Goal: Information Seeking & Learning: Learn about a topic

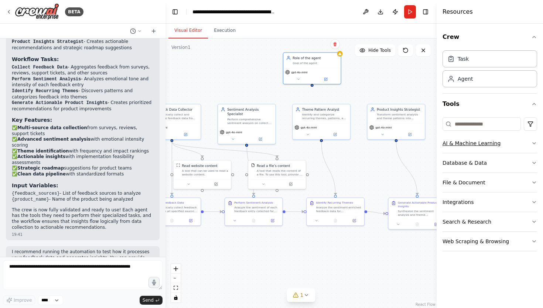
click at [475, 144] on button "AI & Machine Learning" at bounding box center [490, 142] width 95 height 19
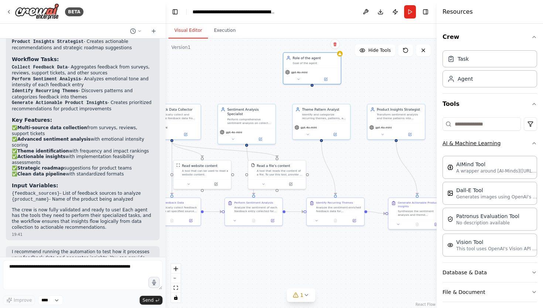
click at [475, 144] on button "AI & Machine Learning" at bounding box center [490, 142] width 95 height 19
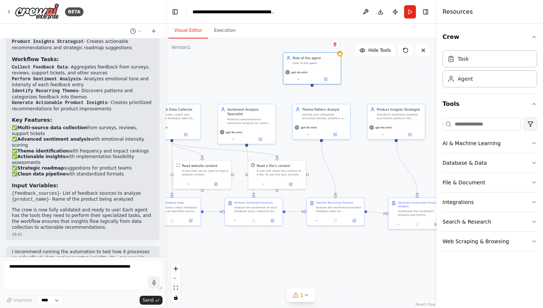
click at [531, 125] on html "BETA Develop a crew that collects feedback from multiple sources (surveys, revi…" at bounding box center [271, 154] width 543 height 308
click at [535, 108] on button "Tools" at bounding box center [490, 104] width 95 height 21
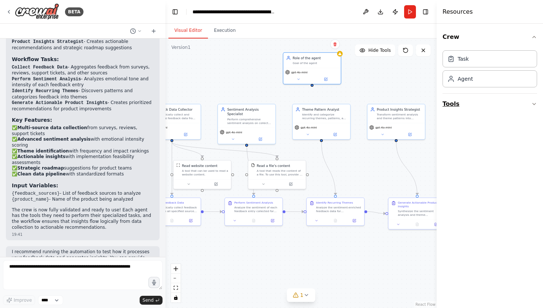
click at [535, 108] on button "Tools" at bounding box center [490, 104] width 95 height 21
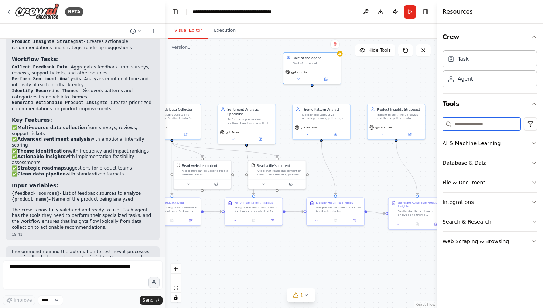
click at [505, 120] on input at bounding box center [482, 123] width 78 height 13
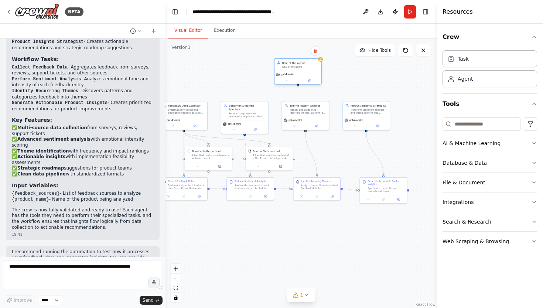
click at [303, 64] on div "Role of the agent" at bounding box center [300, 63] width 37 height 4
click at [315, 50] on icon at bounding box center [315, 51] width 3 height 4
click at [301, 54] on button "Confirm" at bounding box center [294, 51] width 26 height 9
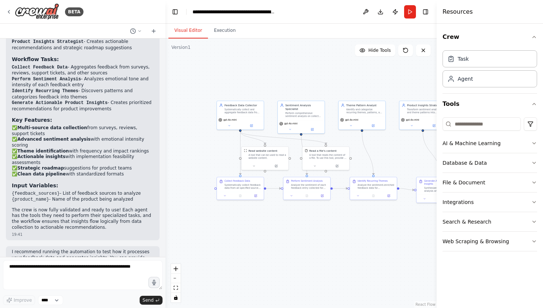
drag, startPoint x: 215, startPoint y: 82, endPoint x: 272, endPoint y: 82, distance: 56.6
click at [272, 82] on div ".deletable-edge-delete-btn { width: 20px; height: 20px; border: 0px solid #ffff…" at bounding box center [301, 172] width 271 height 269
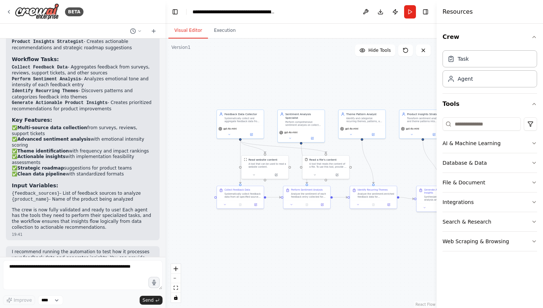
drag, startPoint x: 285, startPoint y: 72, endPoint x: 285, endPoint y: 82, distance: 9.6
click at [285, 82] on div ".deletable-edge-delete-btn { width: 20px; height: 20px; border: 0px solid #ffff…" at bounding box center [301, 172] width 271 height 269
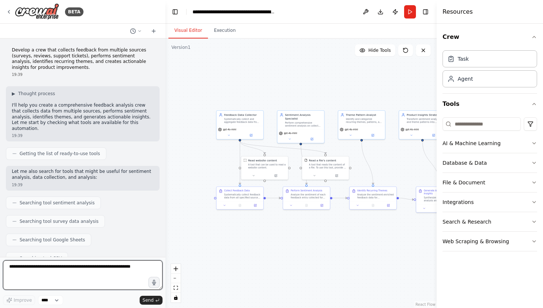
click at [85, 275] on textarea at bounding box center [83, 275] width 160 height 30
click at [349, 224] on div ".deletable-edge-delete-btn { width: 20px; height: 20px; border: 0px solid #ffff…" at bounding box center [301, 172] width 271 height 269
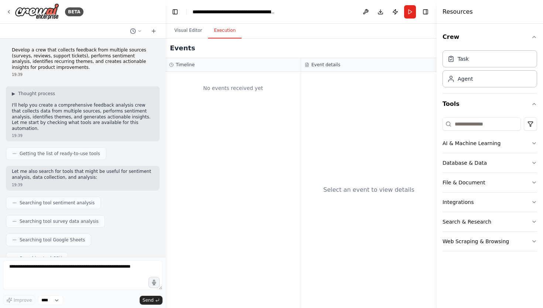
click at [231, 30] on button "Execution" at bounding box center [225, 31] width 34 height 16
click at [190, 32] on button "Visual Editor" at bounding box center [189, 31] width 40 height 16
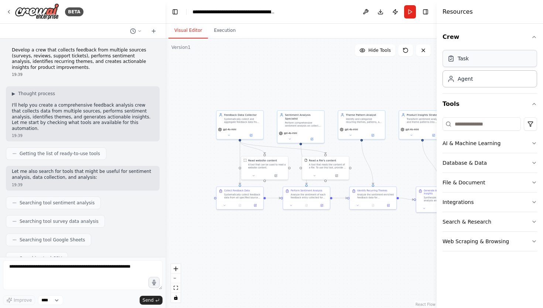
click at [460, 65] on div "Task" at bounding box center [490, 58] width 95 height 17
click at [472, 223] on button "Search & Research" at bounding box center [490, 221] width 95 height 19
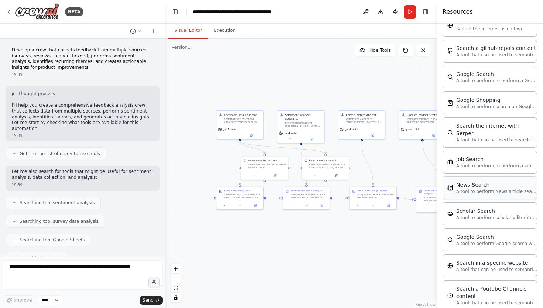
scroll to position [298, 0]
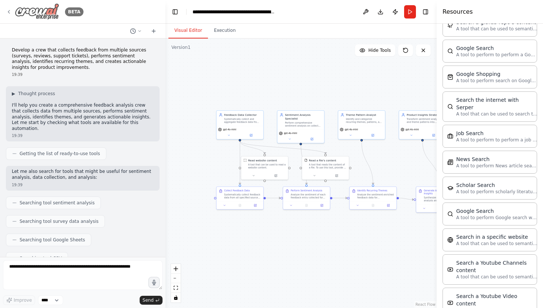
click at [9, 11] on icon at bounding box center [8, 11] width 1 height 3
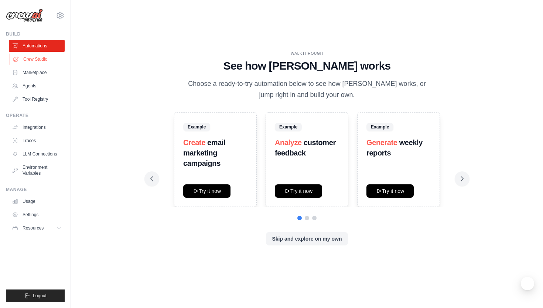
click at [42, 56] on link "Crew Studio" at bounding box center [38, 59] width 56 height 12
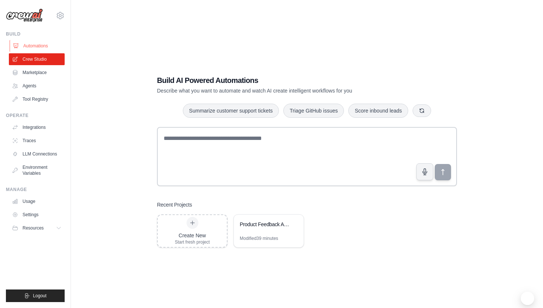
click at [33, 45] on link "Automations" at bounding box center [38, 46] width 56 height 12
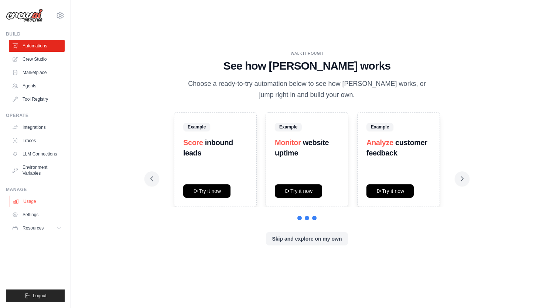
click at [47, 201] on link "Usage" at bounding box center [38, 201] width 56 height 12
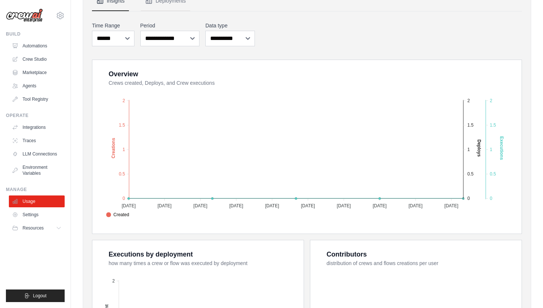
scroll to position [90, 0]
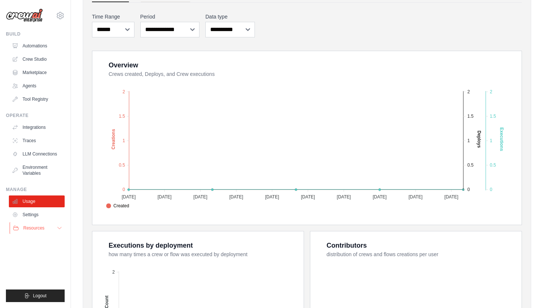
click at [29, 227] on span "Resources" at bounding box center [33, 228] width 21 height 6
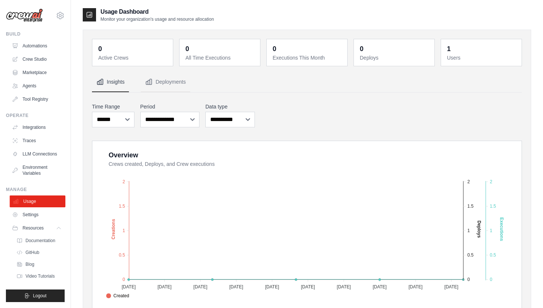
scroll to position [88, 0]
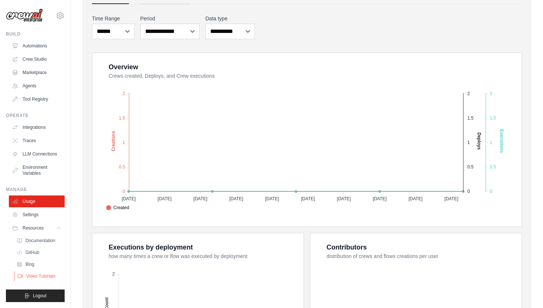
click at [50, 277] on span "Video Tutorials" at bounding box center [40, 276] width 29 height 6
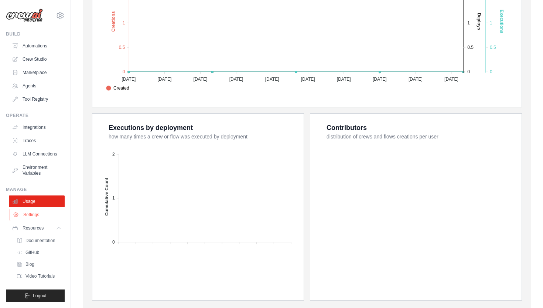
scroll to position [213, 0]
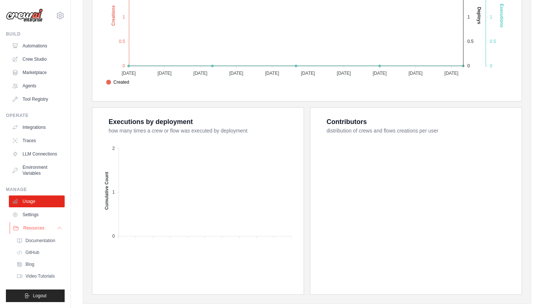
click at [45, 229] on button "Resources" at bounding box center [38, 228] width 56 height 12
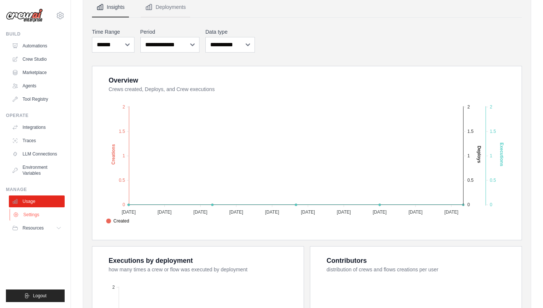
scroll to position [0, 0]
